Goal: Information Seeking & Learning: Learn about a topic

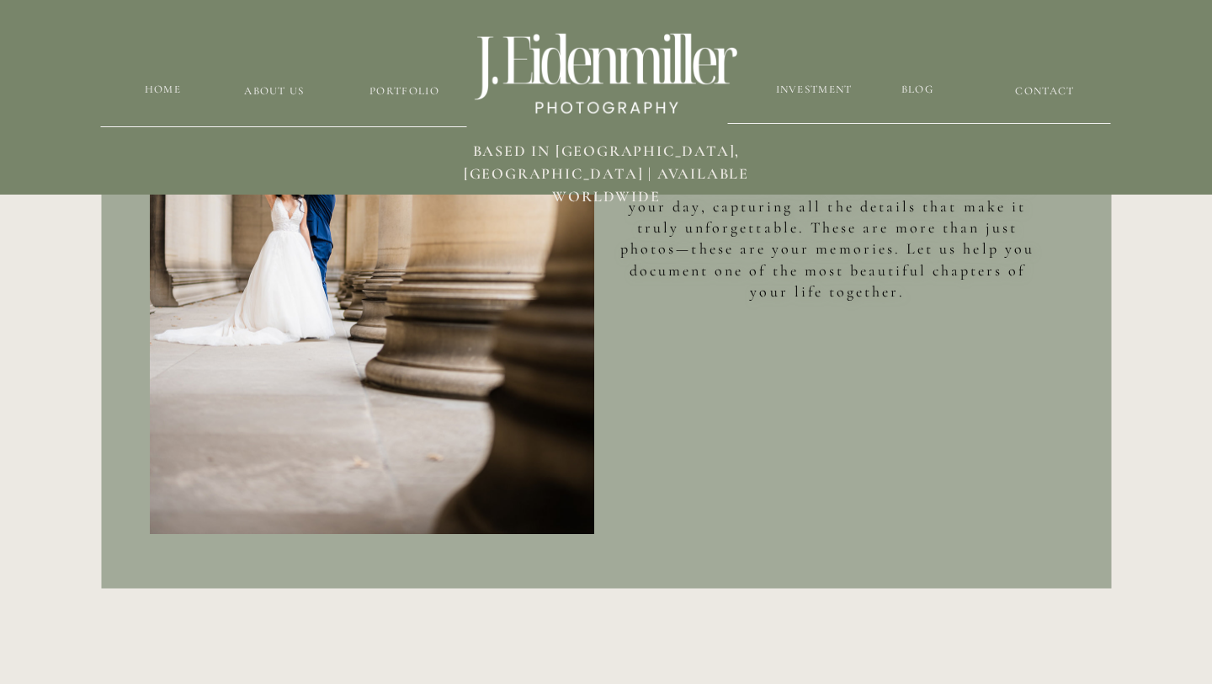
scroll to position [1186, 0]
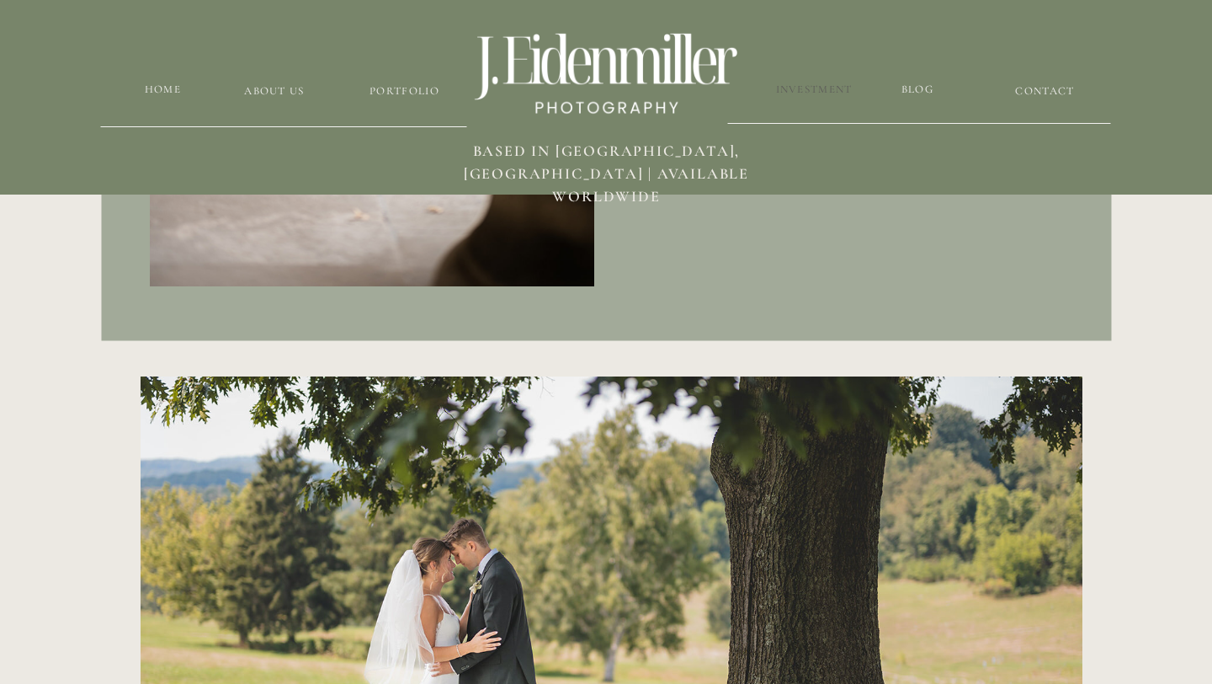
click at [828, 91] on h3 "Investment" at bounding box center [814, 90] width 79 height 16
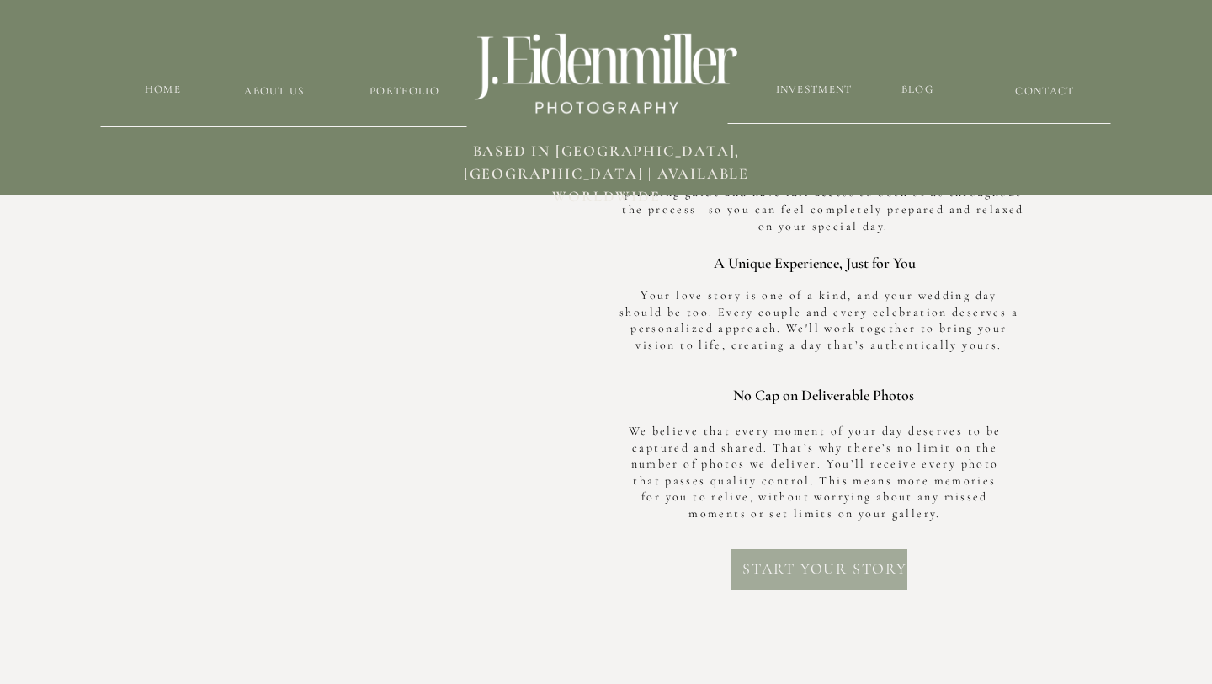
scroll to position [5397, 0]
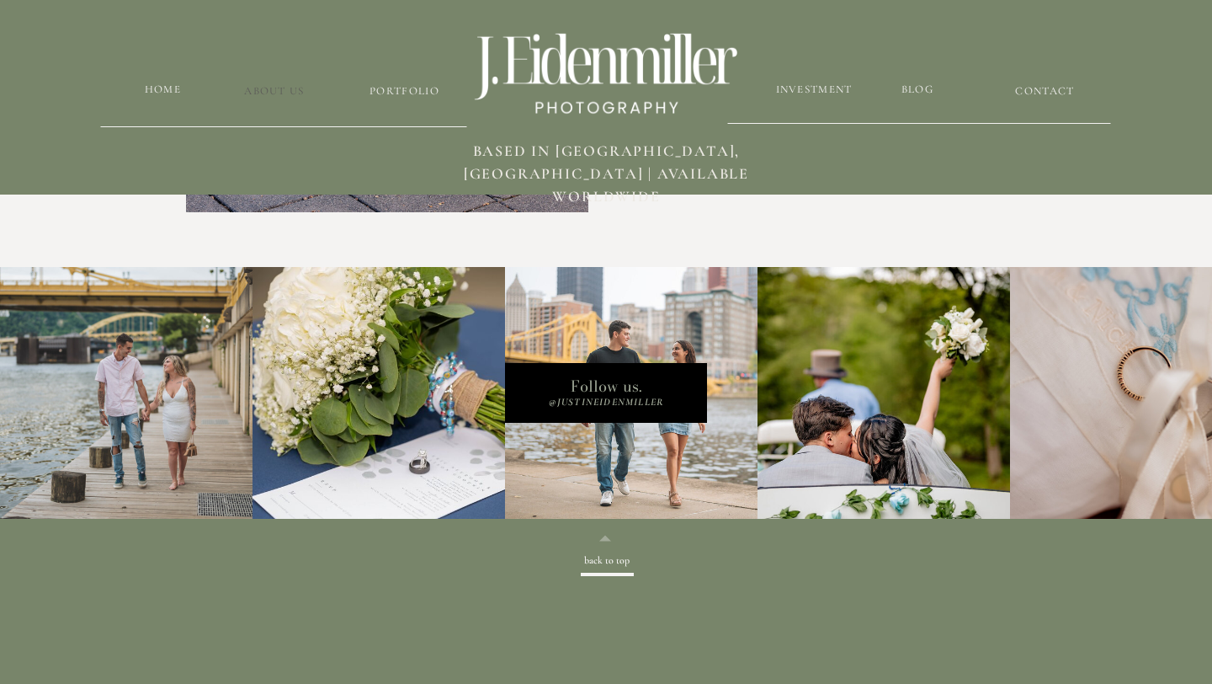
click at [303, 90] on h3 "about us" at bounding box center [274, 91] width 128 height 16
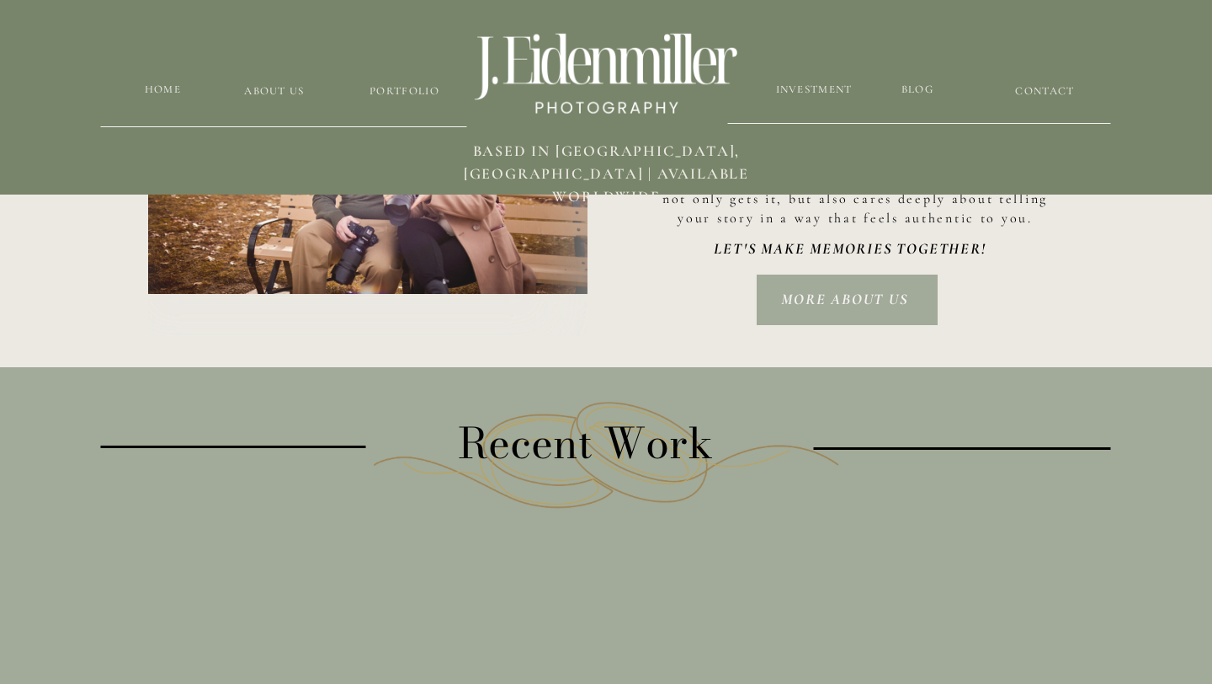
scroll to position [2756, 0]
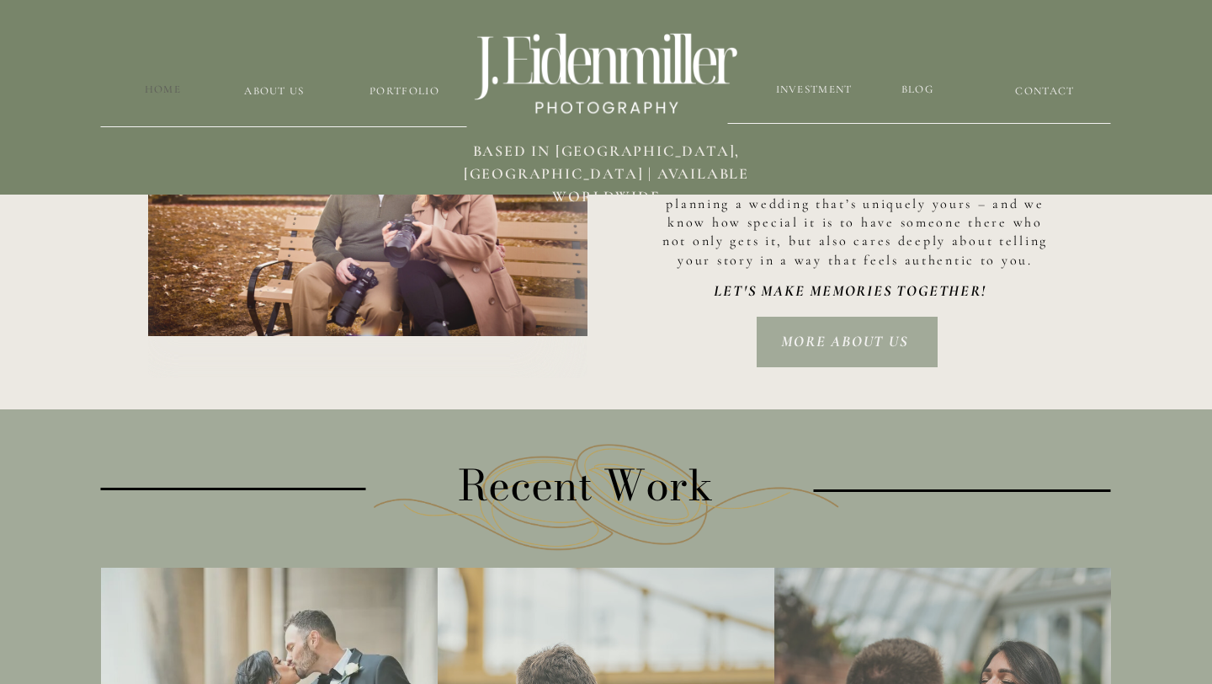
click at [161, 92] on h3 "HOME" at bounding box center [162, 90] width 53 height 16
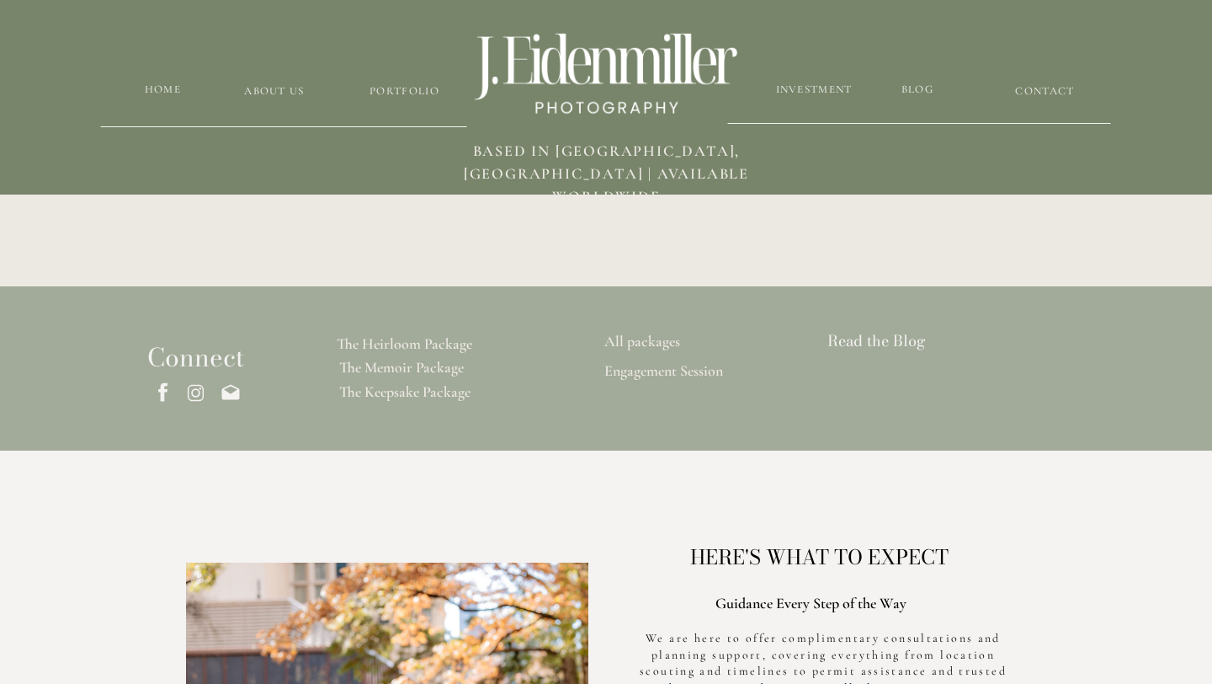
scroll to position [4458, 0]
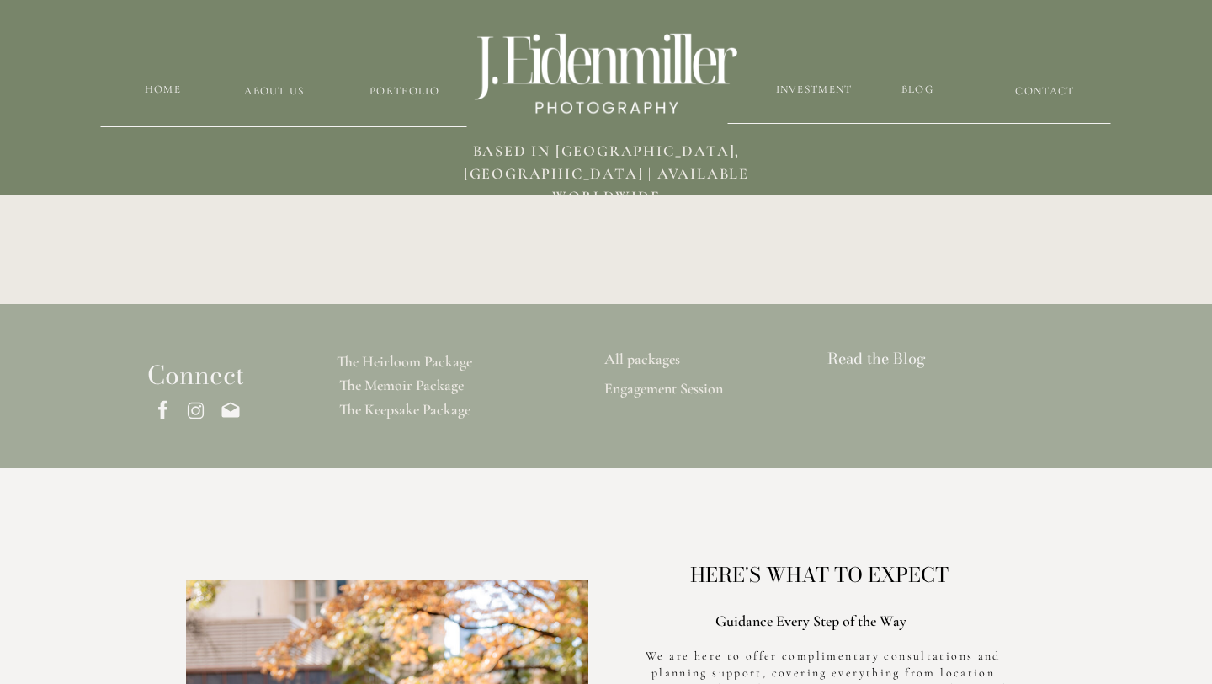
click at [663, 357] on h3 "All packages" at bounding box center [642, 359] width 116 height 19
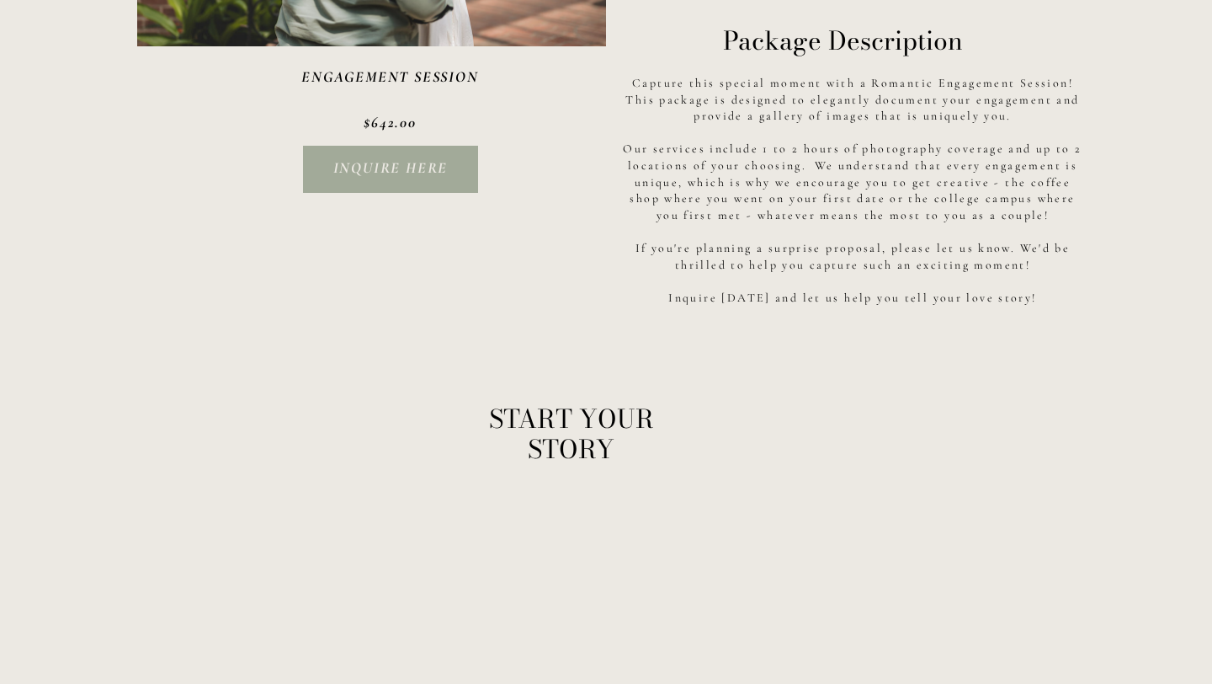
scroll to position [3324, 0]
